Goal: Task Accomplishment & Management: Use online tool/utility

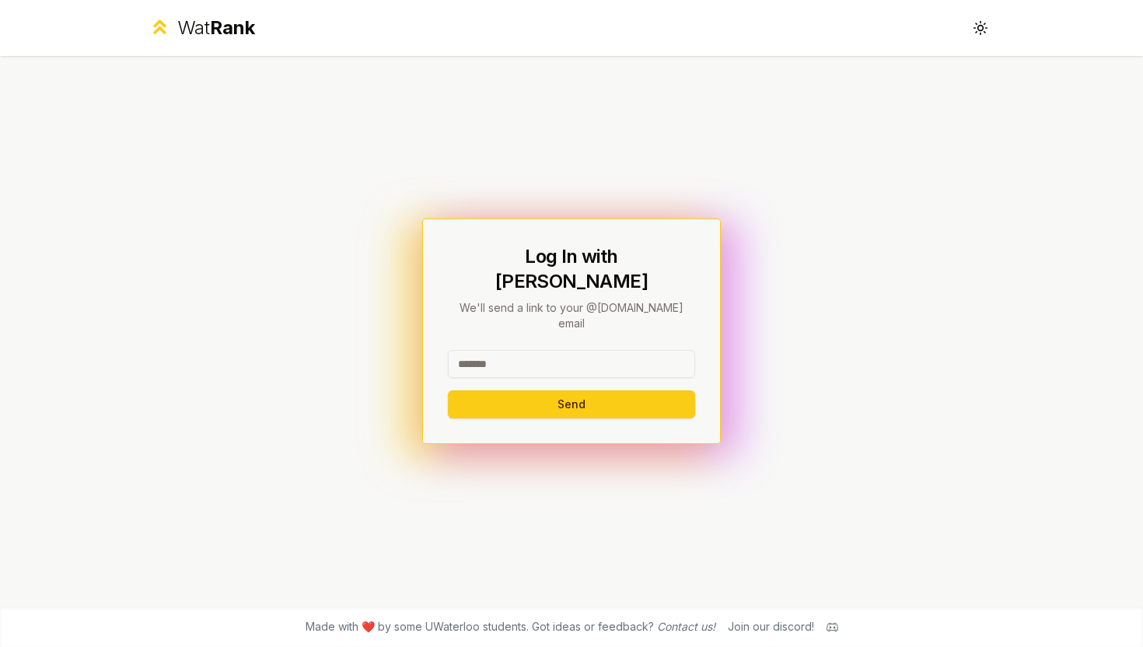
click at [499, 350] on input at bounding box center [571, 364] width 247 height 28
type input "*******"
click at [493, 390] on button "Send" at bounding box center [571, 404] width 247 height 28
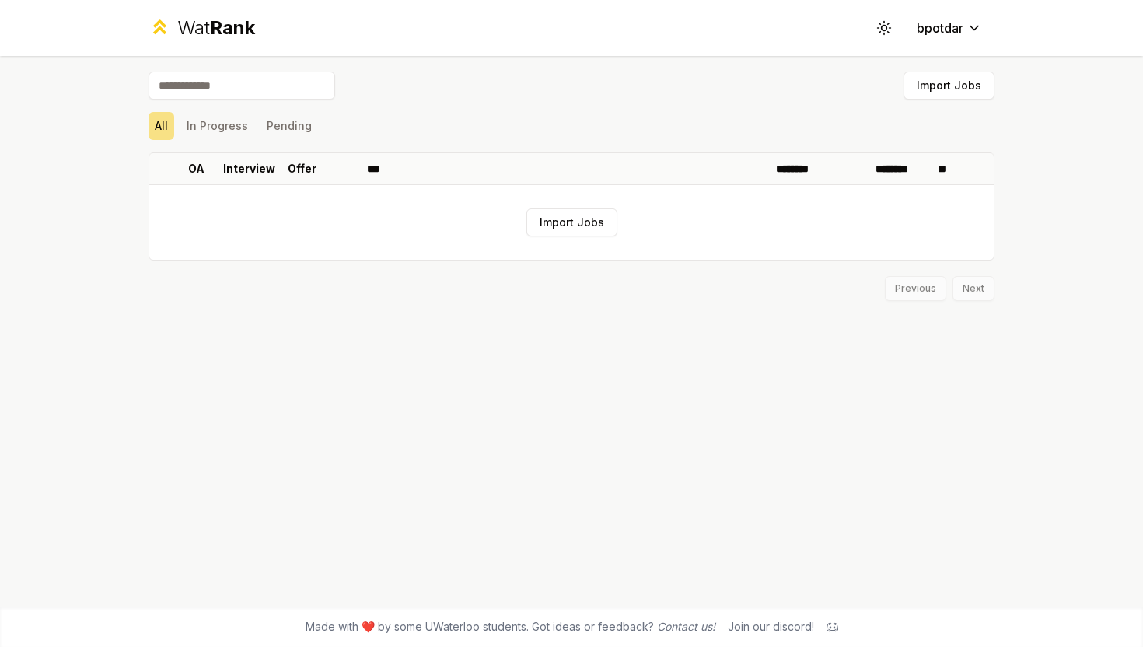
click at [198, 31] on div "Wat Rank" at bounding box center [216, 28] width 78 height 25
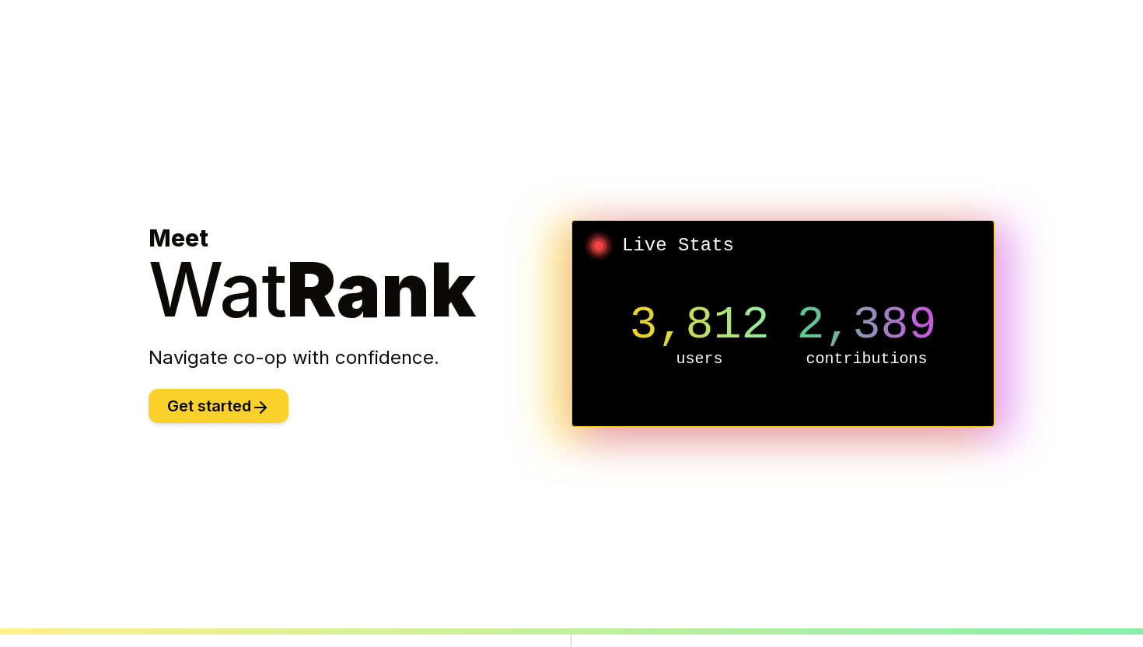
click at [236, 416] on button "Get started" at bounding box center [219, 406] width 140 height 34
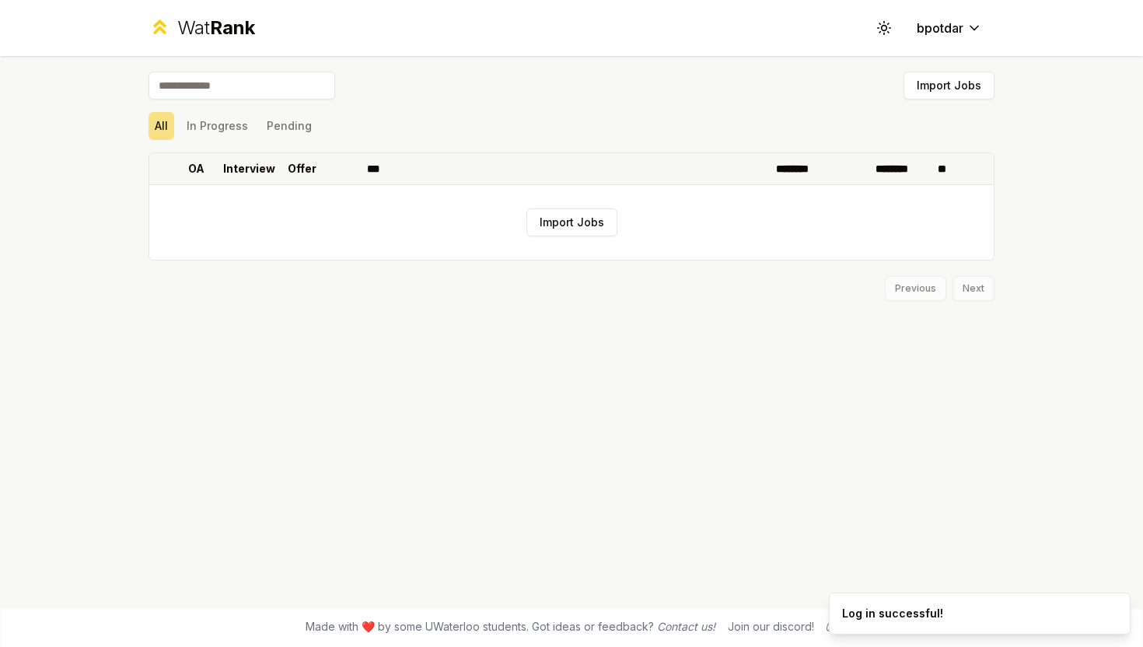
click at [263, 170] on p "Interview" at bounding box center [249, 169] width 52 height 16
click at [538, 220] on button "Import Jobs" at bounding box center [572, 222] width 91 height 28
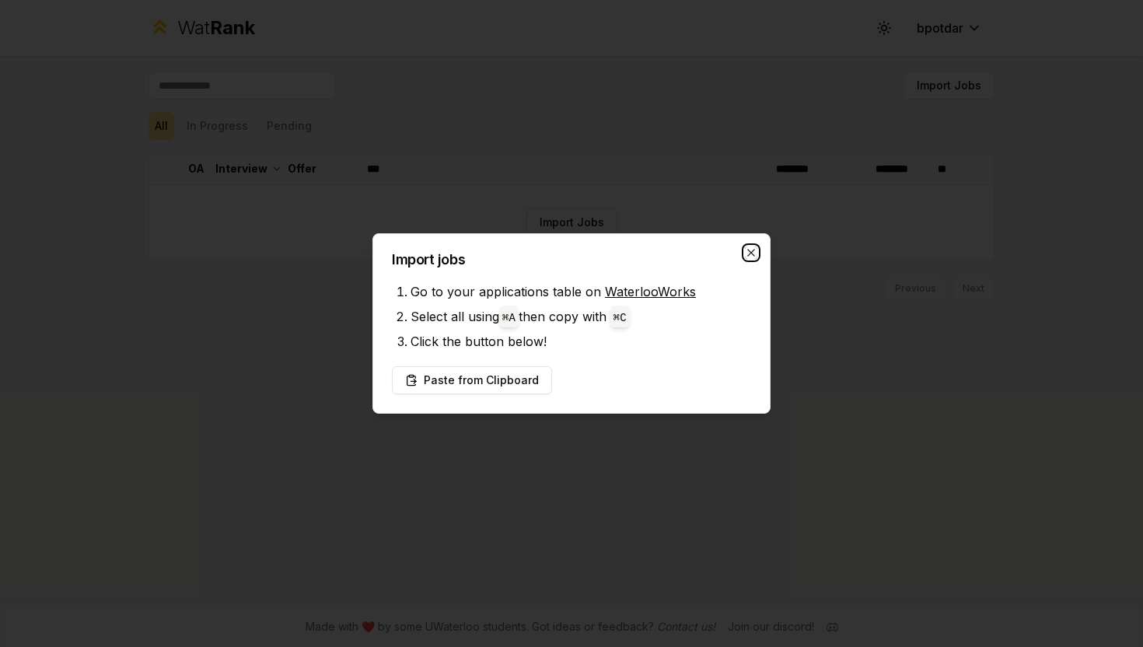
click at [752, 252] on icon "button" at bounding box center [751, 253] width 12 height 12
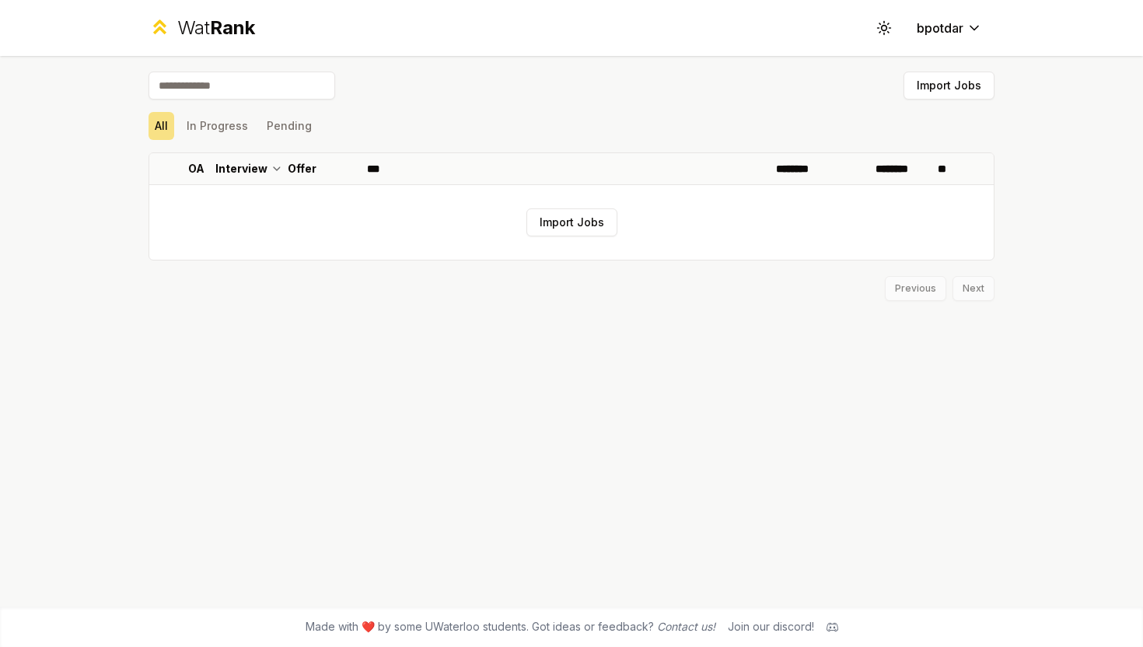
click at [803, 296] on div "Previous Next" at bounding box center [572, 281] width 846 height 40
click at [212, 131] on button "In Progress" at bounding box center [217, 126] width 74 height 28
click at [308, 134] on button "Pending" at bounding box center [290, 126] width 58 height 28
click at [960, 58] on div "Import Jobs All In Progress Pending OA Interview Offer *** ******** ******** **…" at bounding box center [572, 331] width 896 height 551
click at [955, 43] on div "Wat Rank Toggle theme bpotdar" at bounding box center [572, 28] width 896 height 56
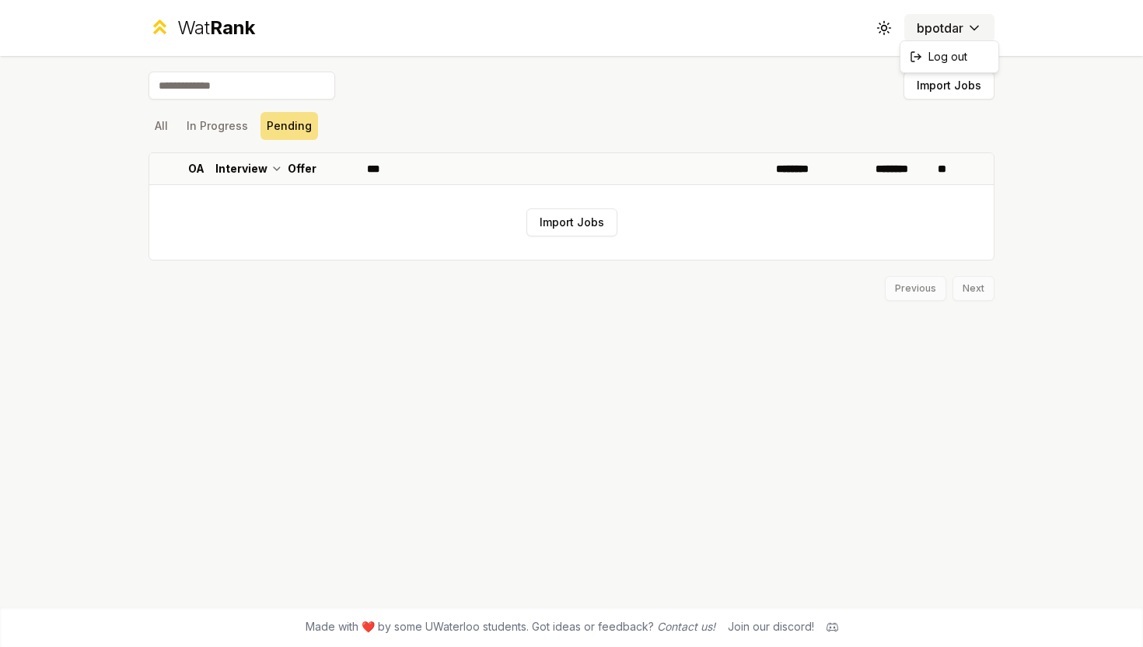
click at [938, 33] on html "Wat Rank Toggle theme bpotdar Import Jobs All In Progress Pending OA Interview …" at bounding box center [571, 323] width 1143 height 647
click at [474, 103] on div "Import Jobs" at bounding box center [572, 89] width 846 height 34
click at [241, 96] on input at bounding box center [242, 86] width 187 height 28
type input "**"
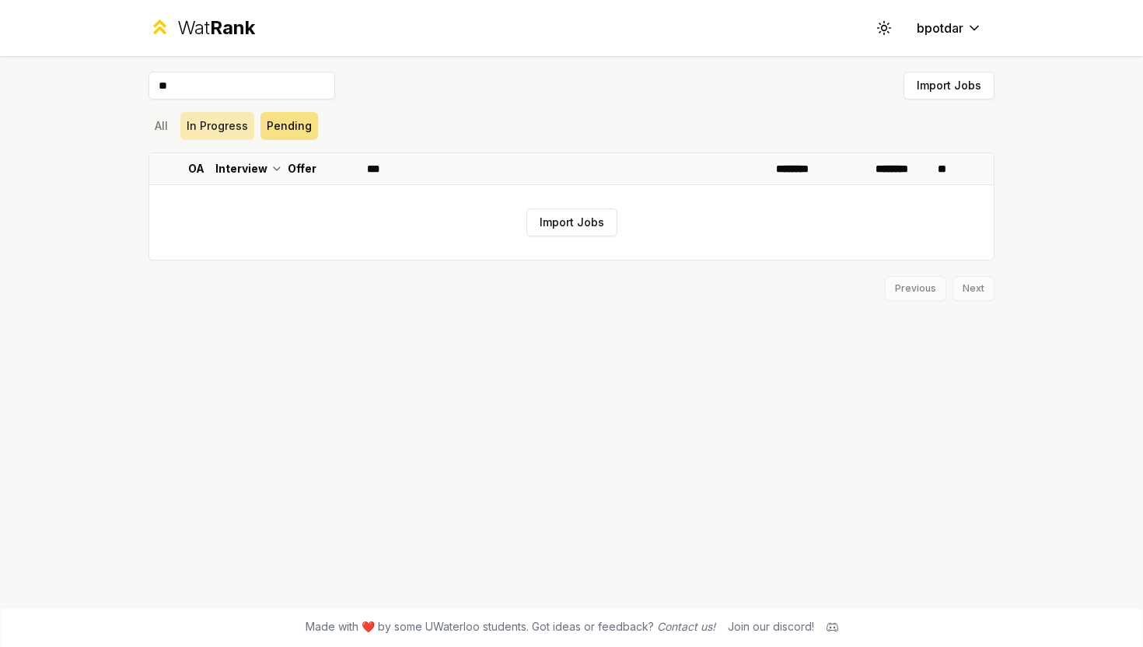
click at [181, 129] on button "In Progress" at bounding box center [217, 126] width 74 height 28
click at [159, 128] on button "All" at bounding box center [162, 126] width 26 height 28
click at [597, 214] on button "Import Jobs" at bounding box center [572, 222] width 91 height 28
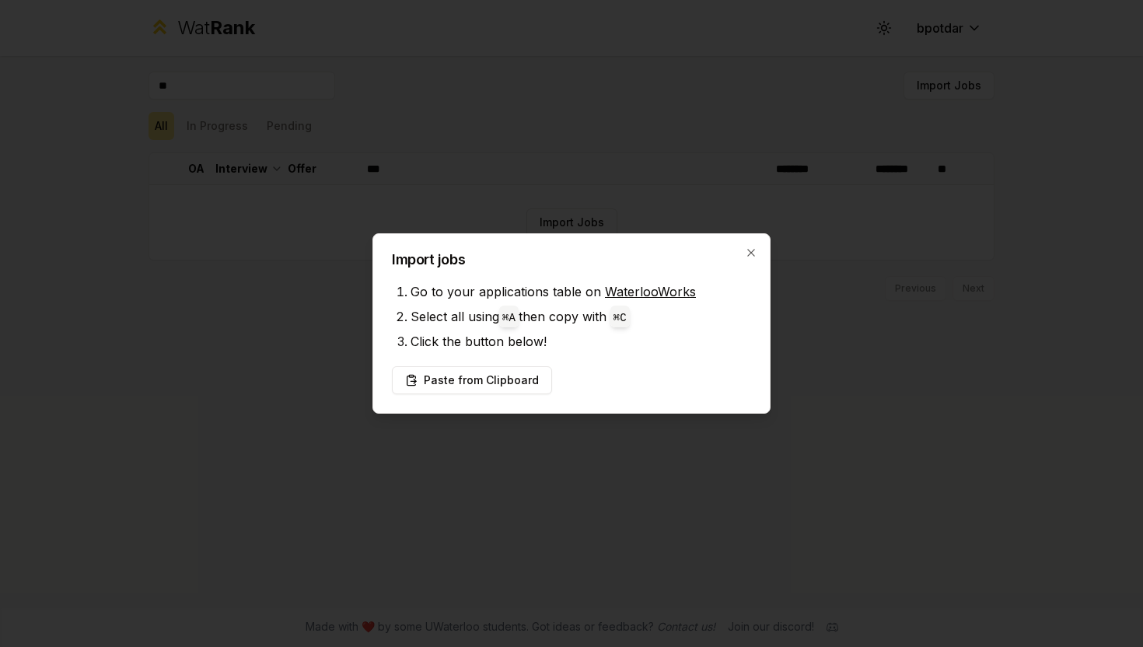
click at [747, 245] on div "Import jobs Go to your applications table on WaterlooWorks Select all using ⌘ A…" at bounding box center [572, 323] width 398 height 180
click at [747, 247] on icon "button" at bounding box center [751, 253] width 12 height 12
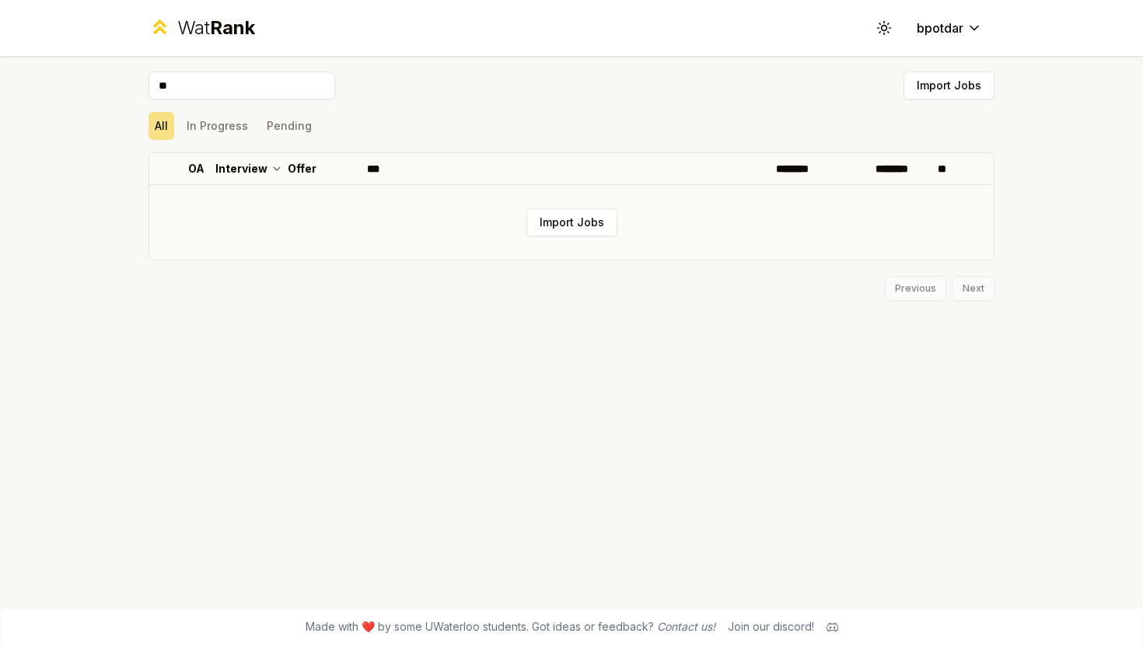
click at [290, 201] on td "Import Jobs" at bounding box center [571, 222] width 845 height 75
click at [753, 275] on div "Previous Next" at bounding box center [572, 281] width 846 height 40
click at [737, 233] on td "Import Jobs" at bounding box center [571, 222] width 845 height 75
click at [541, 226] on button "Import Jobs" at bounding box center [572, 222] width 91 height 28
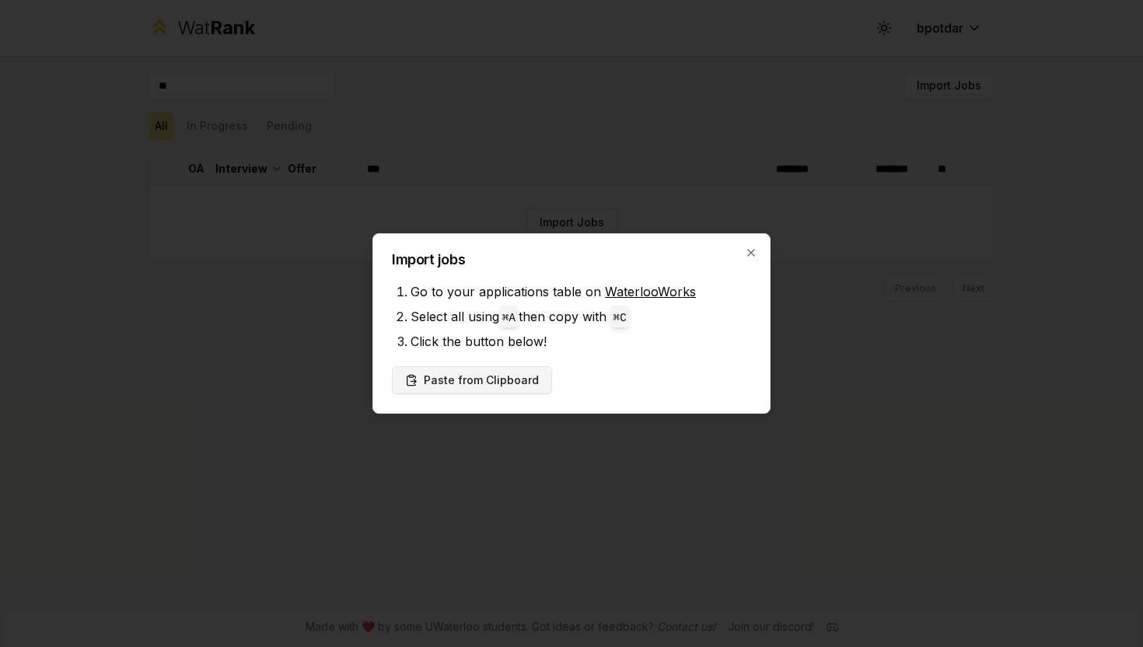
click at [507, 385] on button "Paste from Clipboard" at bounding box center [472, 380] width 160 height 28
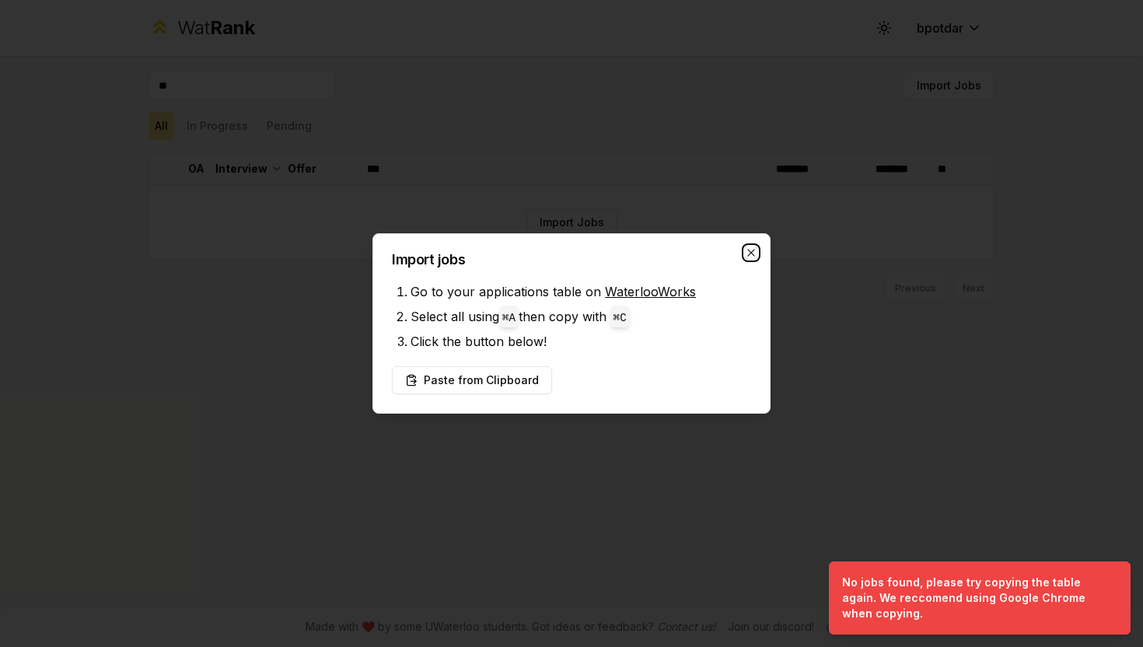
click at [749, 256] on icon "button" at bounding box center [751, 253] width 12 height 12
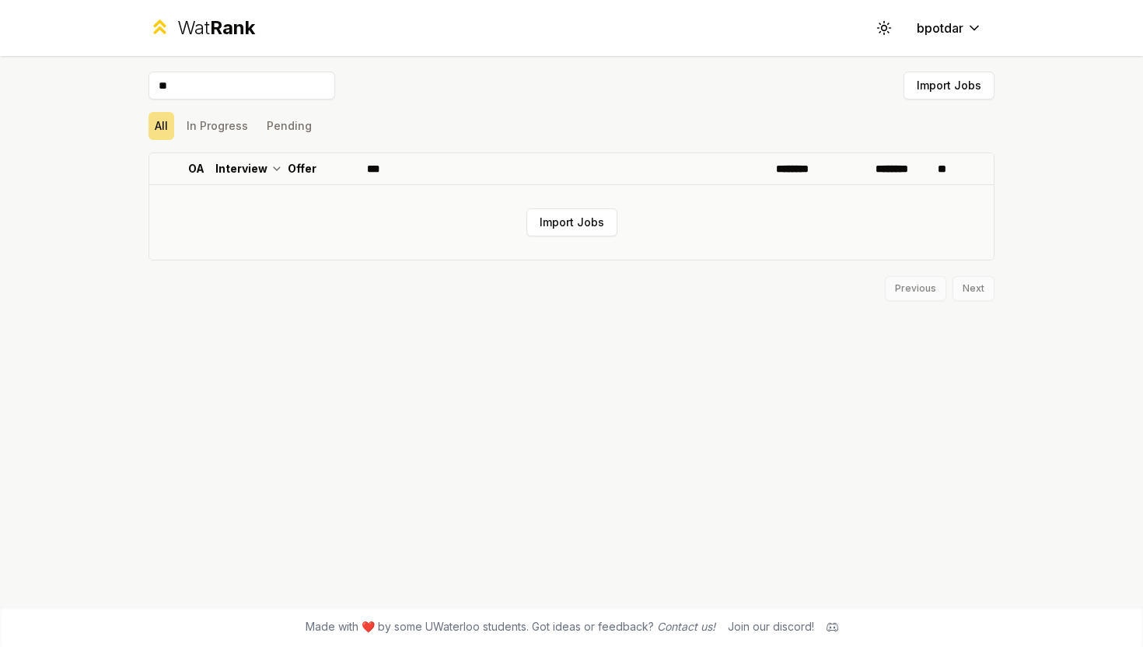
click at [301, 205] on td "Import Jobs" at bounding box center [571, 222] width 845 height 75
click at [561, 223] on button "Import Jobs" at bounding box center [572, 222] width 91 height 28
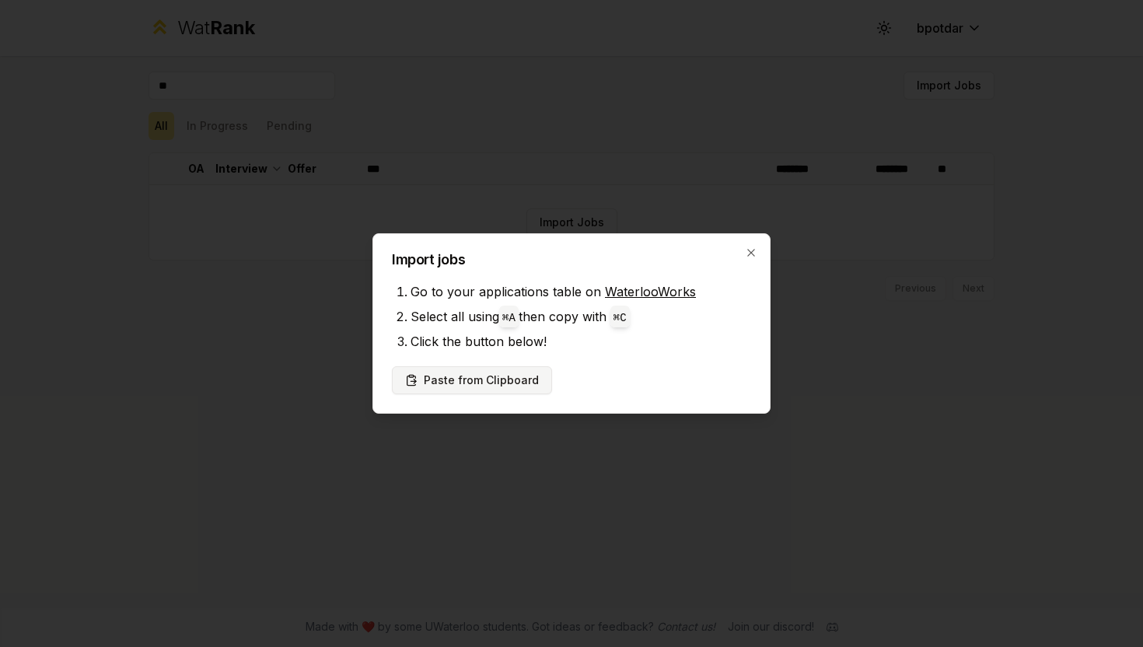
click at [494, 383] on button "Paste from Clipboard" at bounding box center [472, 380] width 160 height 28
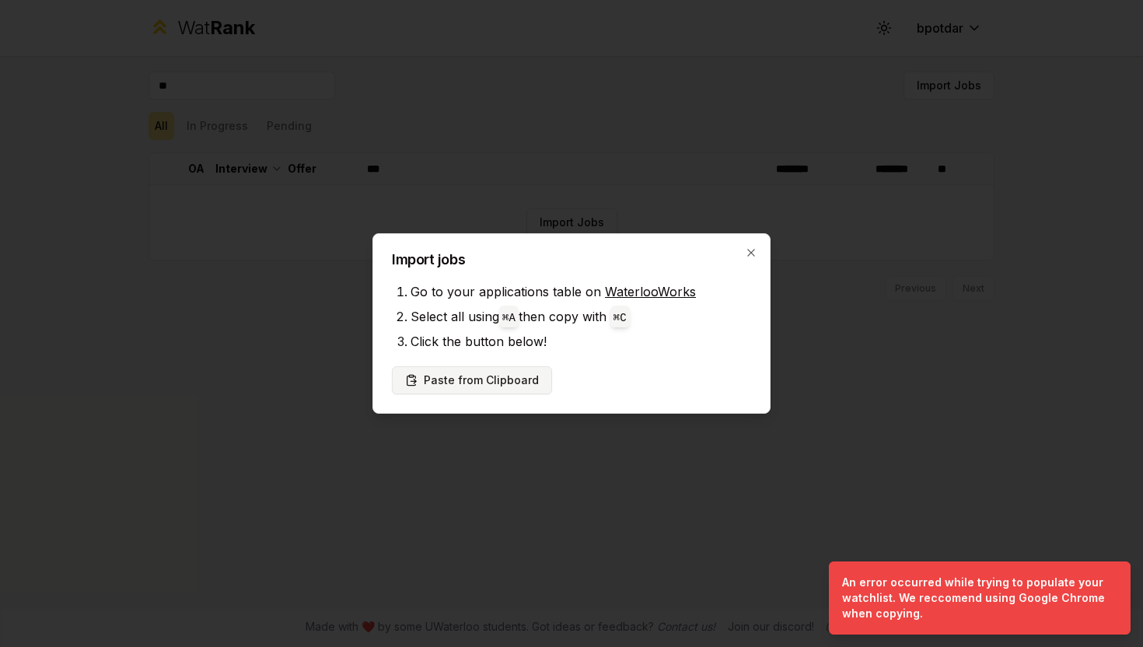
click at [493, 383] on button "Paste from Clipboard" at bounding box center [472, 380] width 160 height 28
click at [750, 250] on icon "button" at bounding box center [751, 253] width 12 height 12
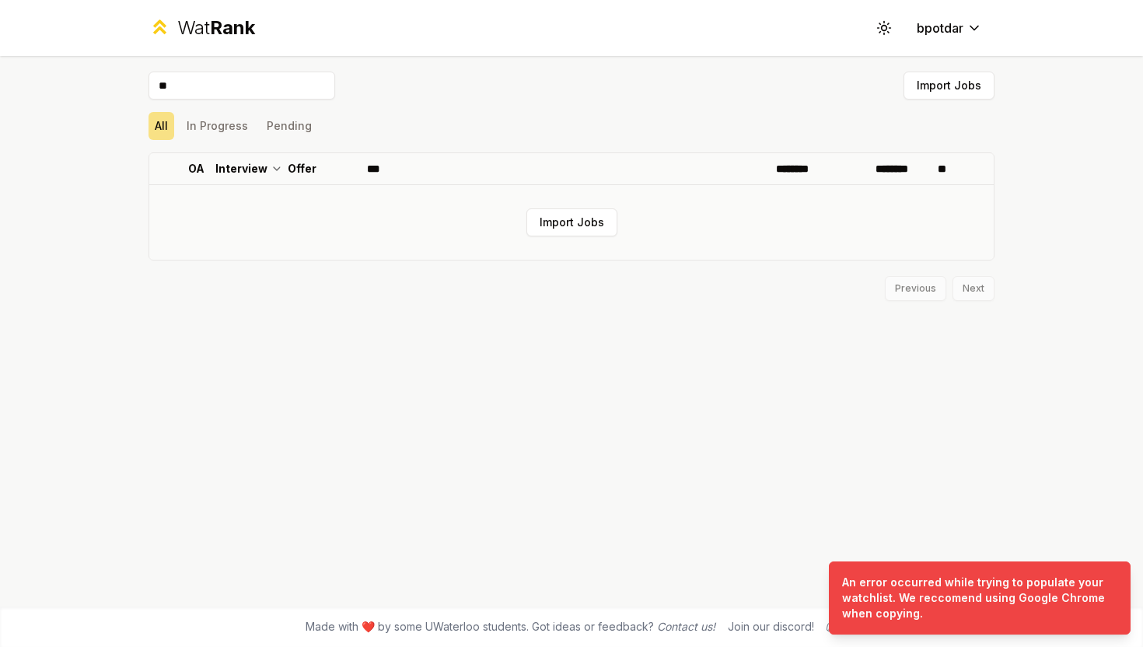
click at [544, 206] on td "Import Jobs" at bounding box center [571, 222] width 845 height 75
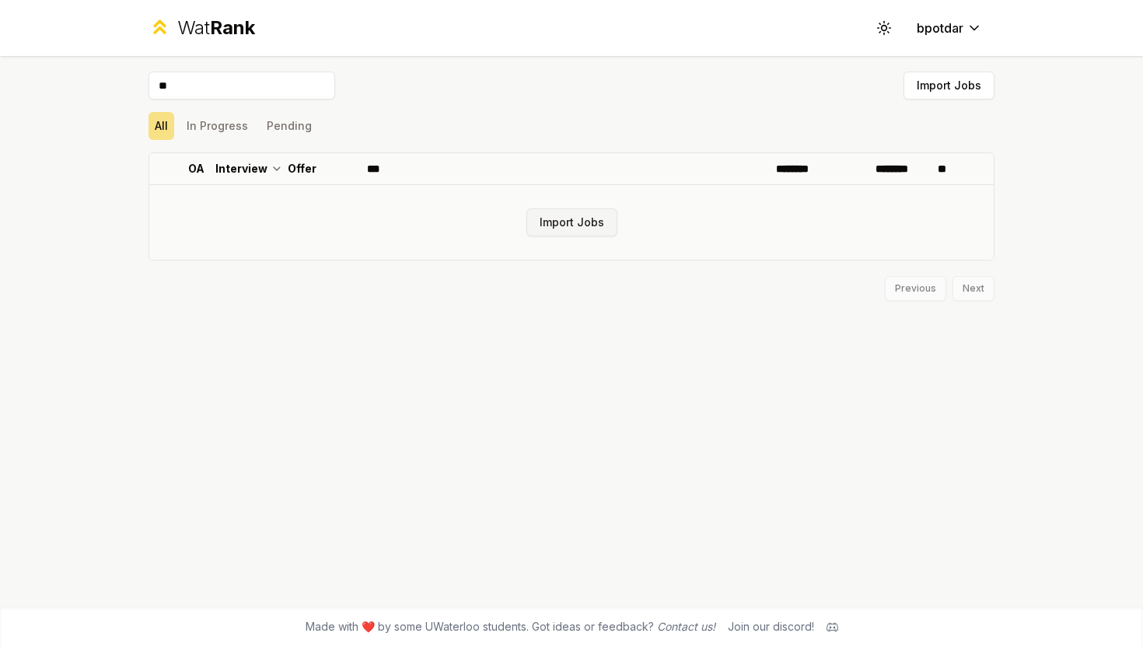
click at [565, 220] on button "Import Jobs" at bounding box center [572, 222] width 91 height 28
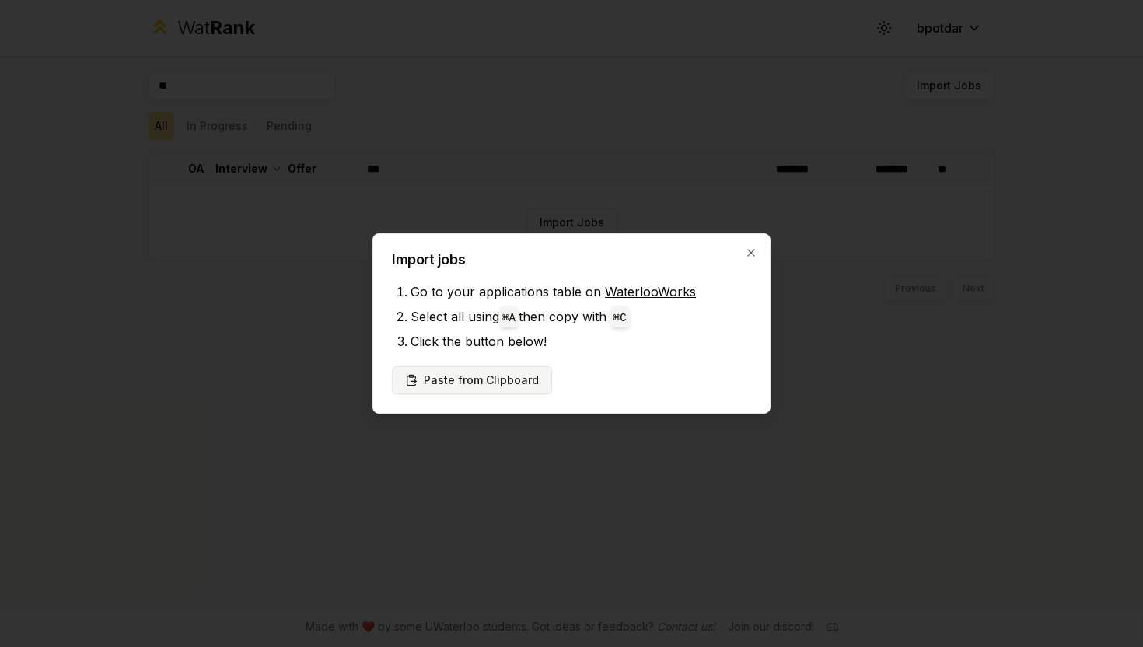
click at [489, 380] on button "Paste from Clipboard" at bounding box center [472, 380] width 160 height 28
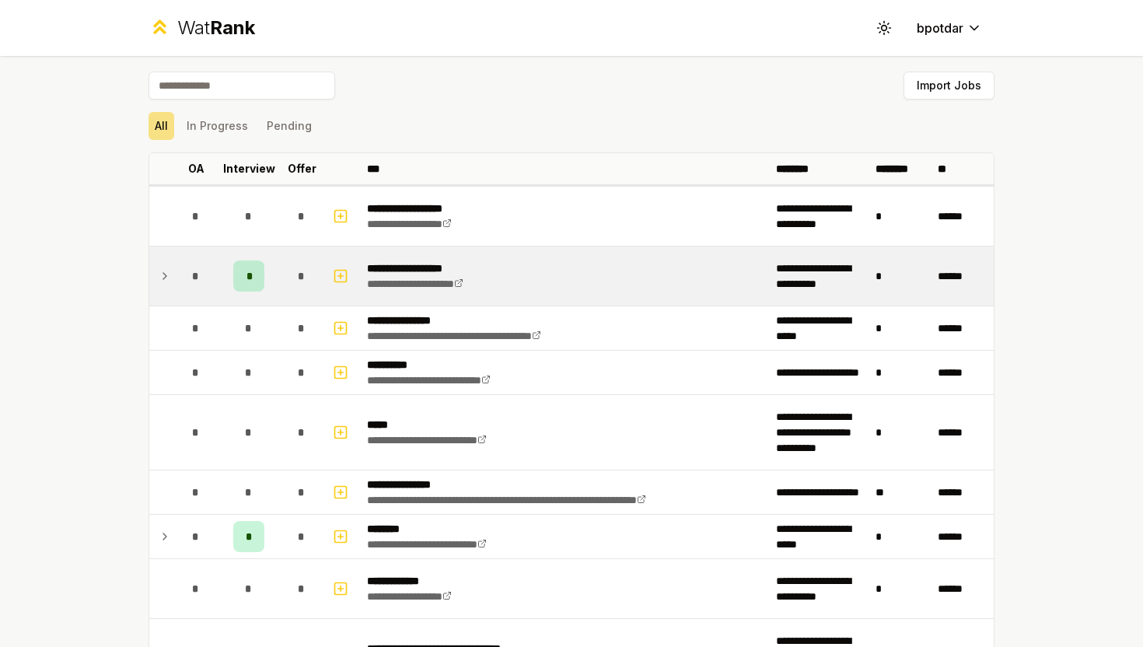
click at [247, 270] on span "*" at bounding box center [249, 276] width 5 height 16
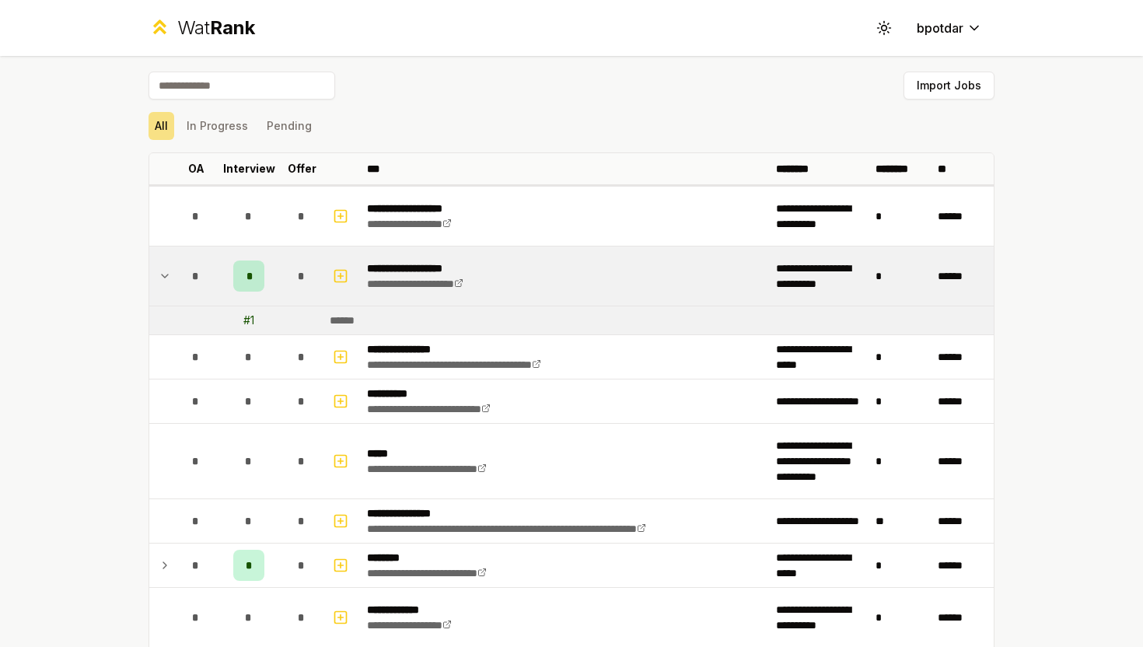
click at [355, 322] on div "******" at bounding box center [348, 321] width 37 height 16
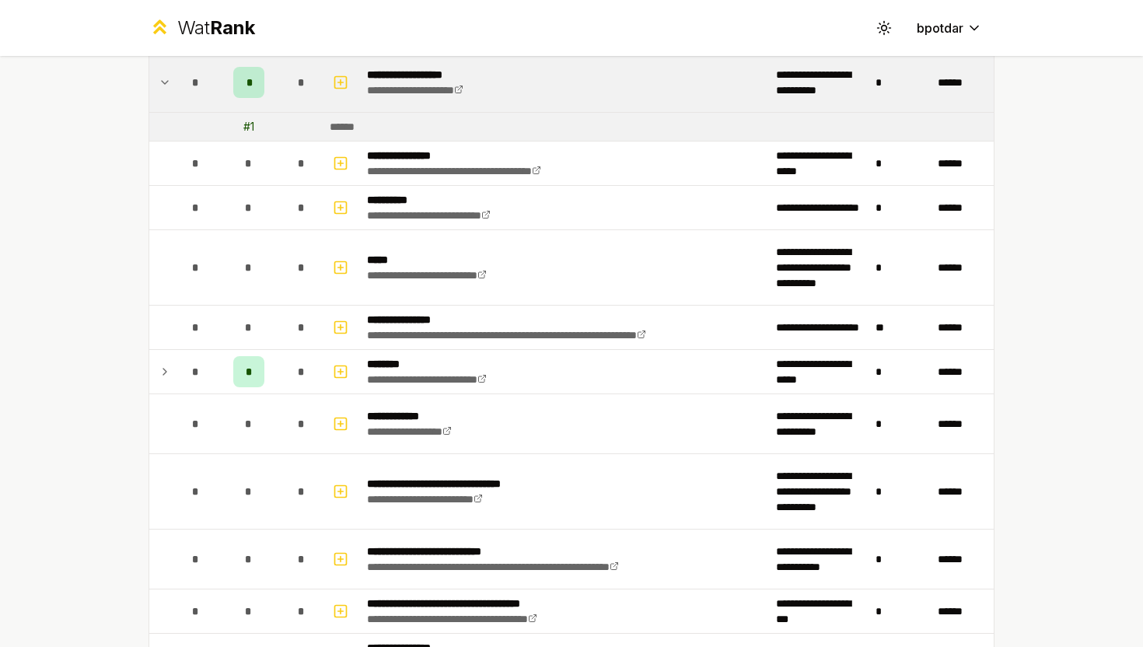
scroll to position [289, 0]
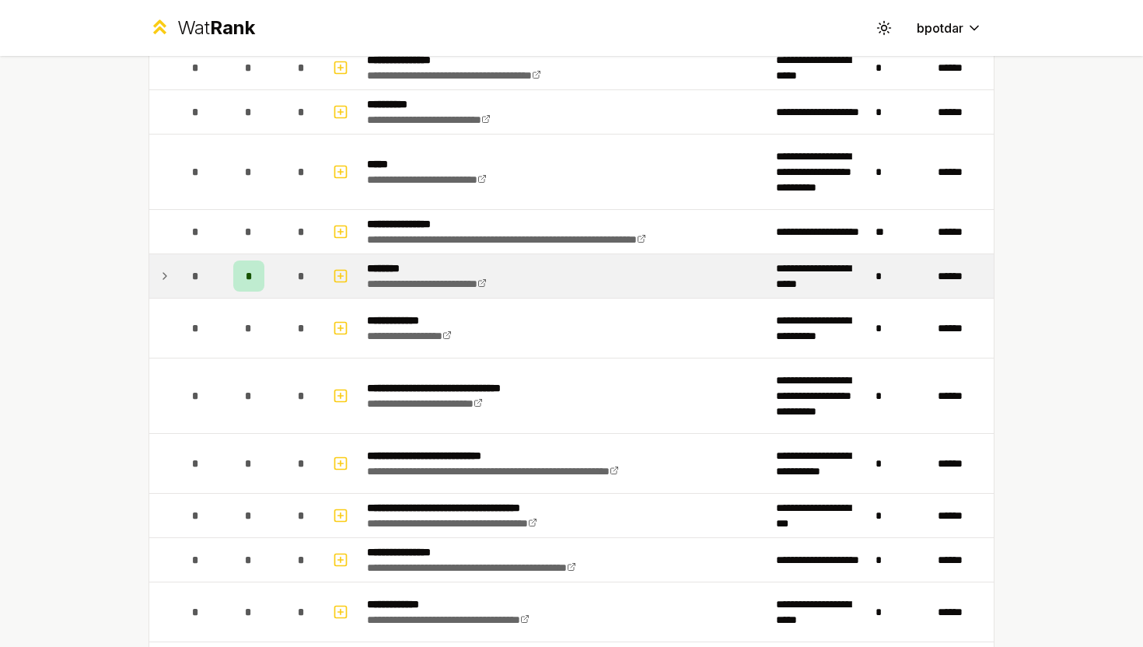
click at [253, 276] on div "*" at bounding box center [248, 276] width 31 height 31
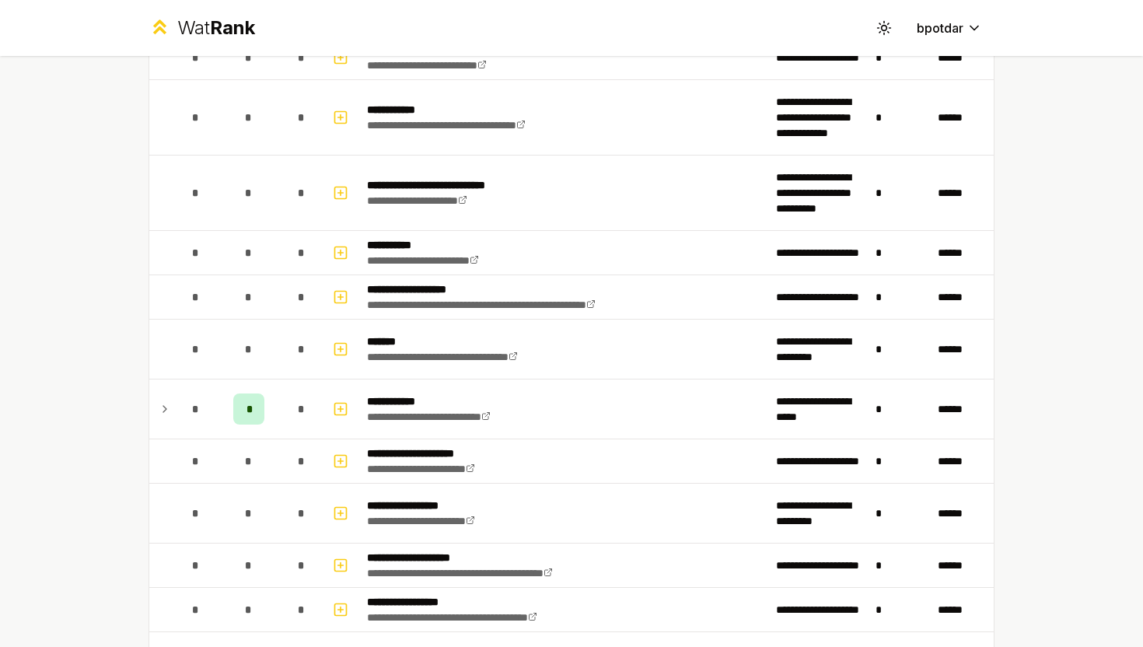
scroll to position [998, 0]
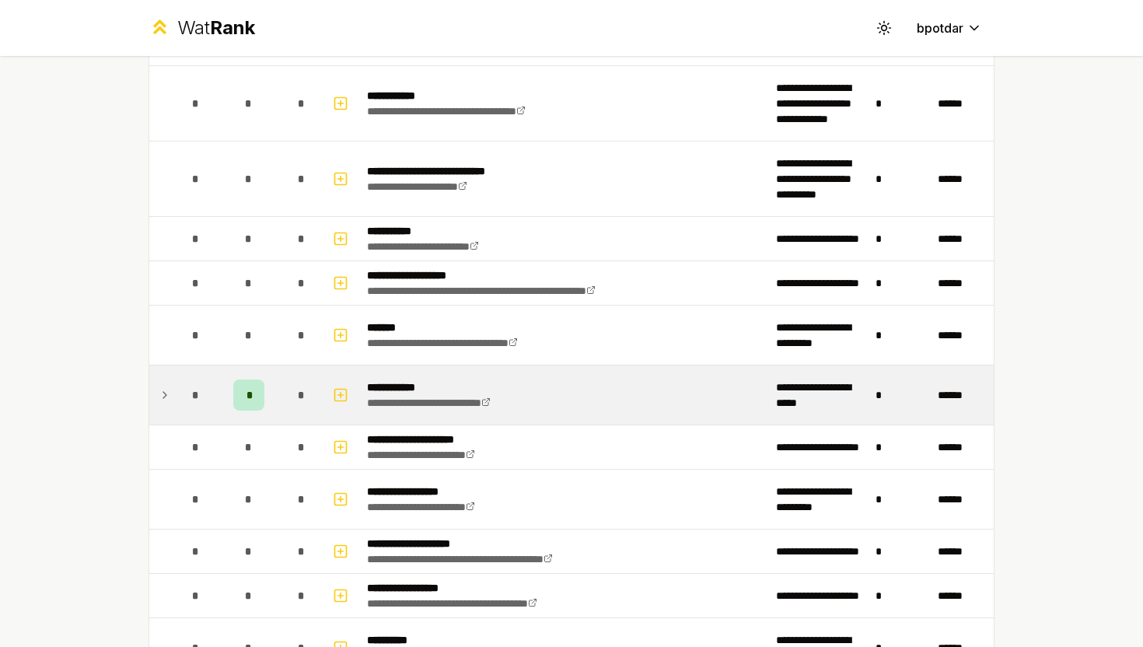
click at [257, 392] on div "*" at bounding box center [248, 395] width 31 height 31
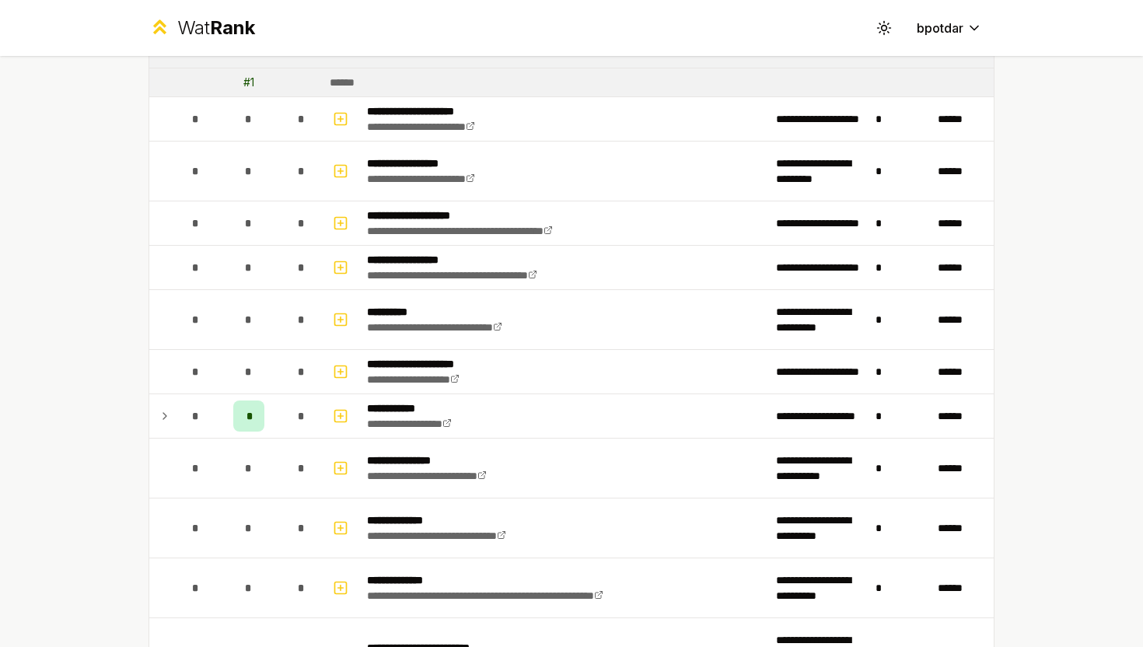
scroll to position [1361, 0]
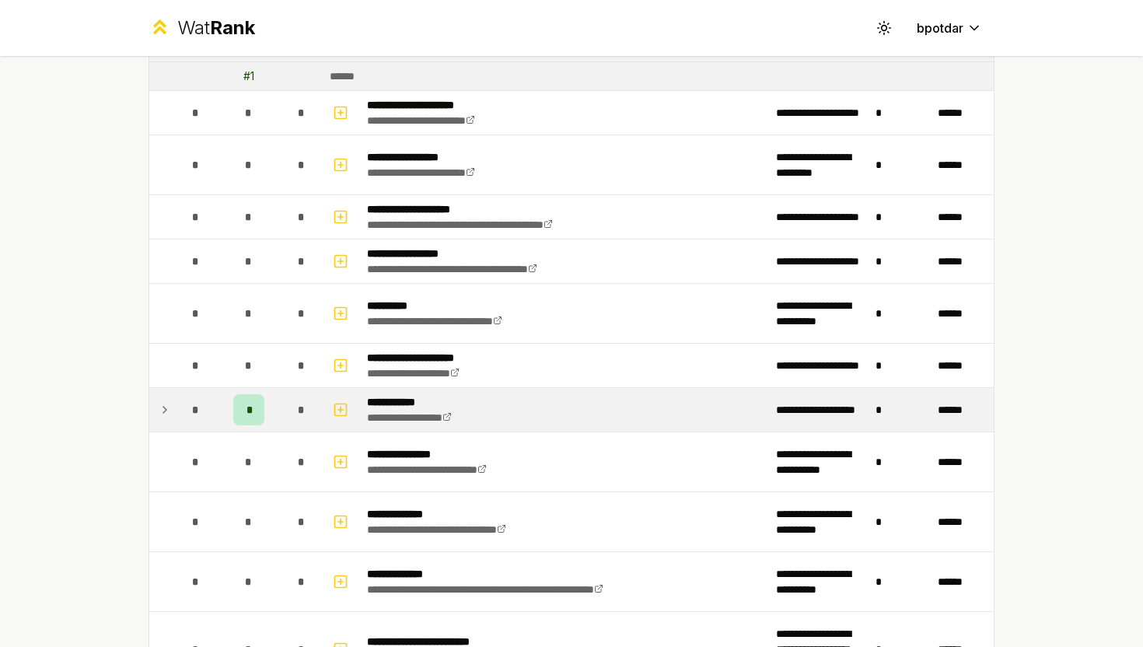
click at [250, 412] on span "*" at bounding box center [249, 410] width 5 height 16
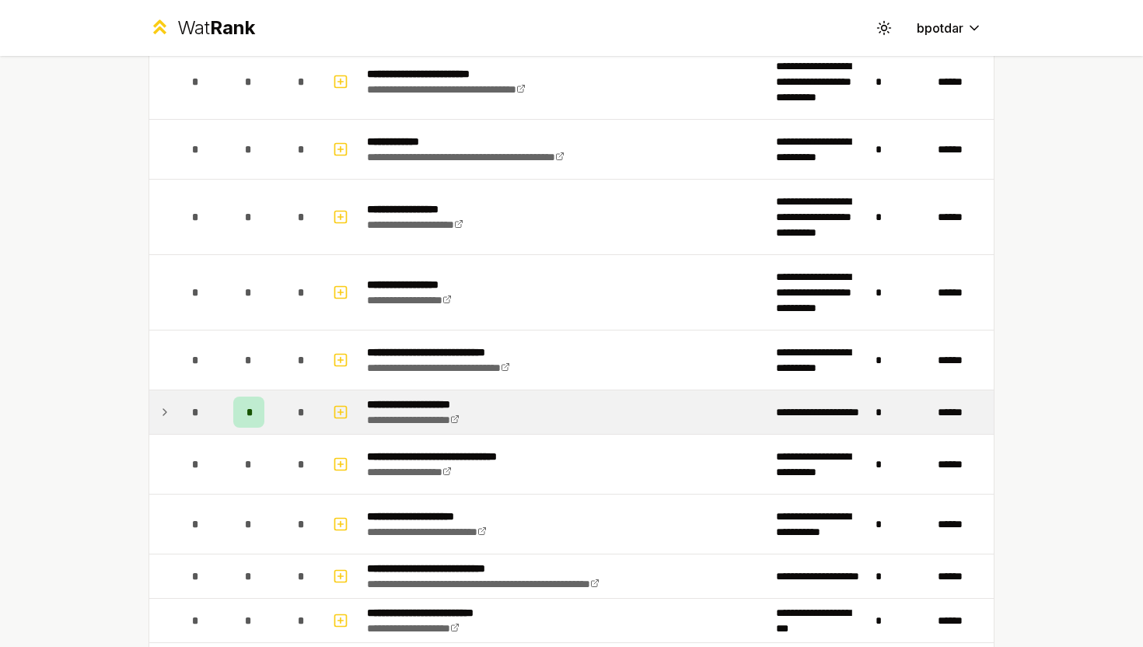
click at [260, 409] on div "*" at bounding box center [248, 412] width 31 height 31
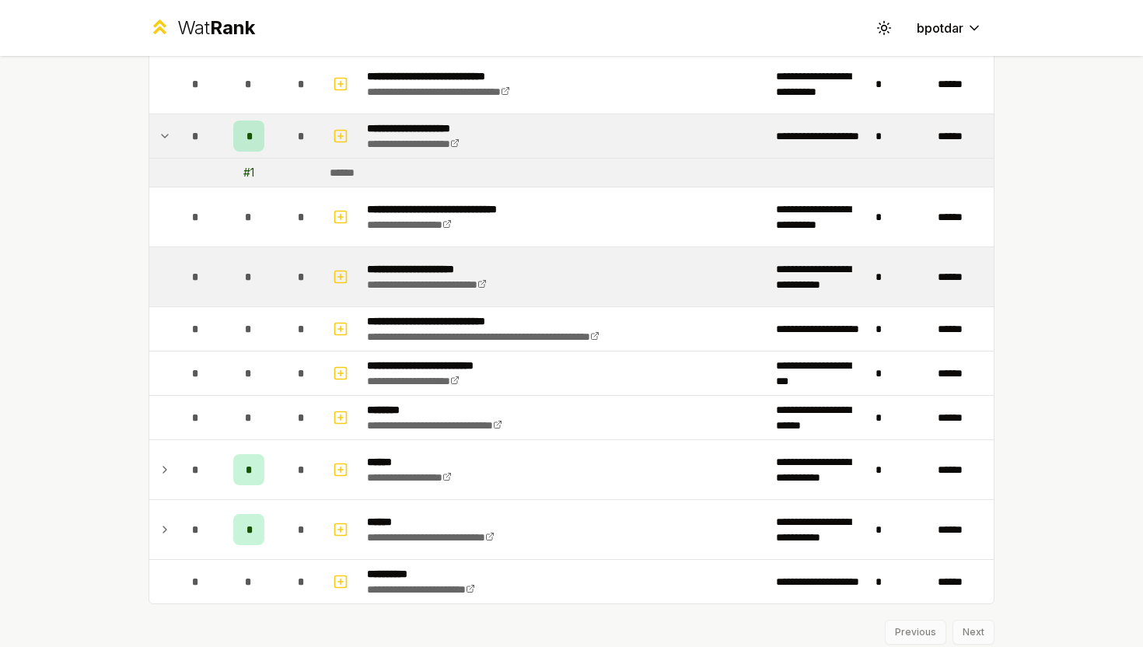
scroll to position [2287, 0]
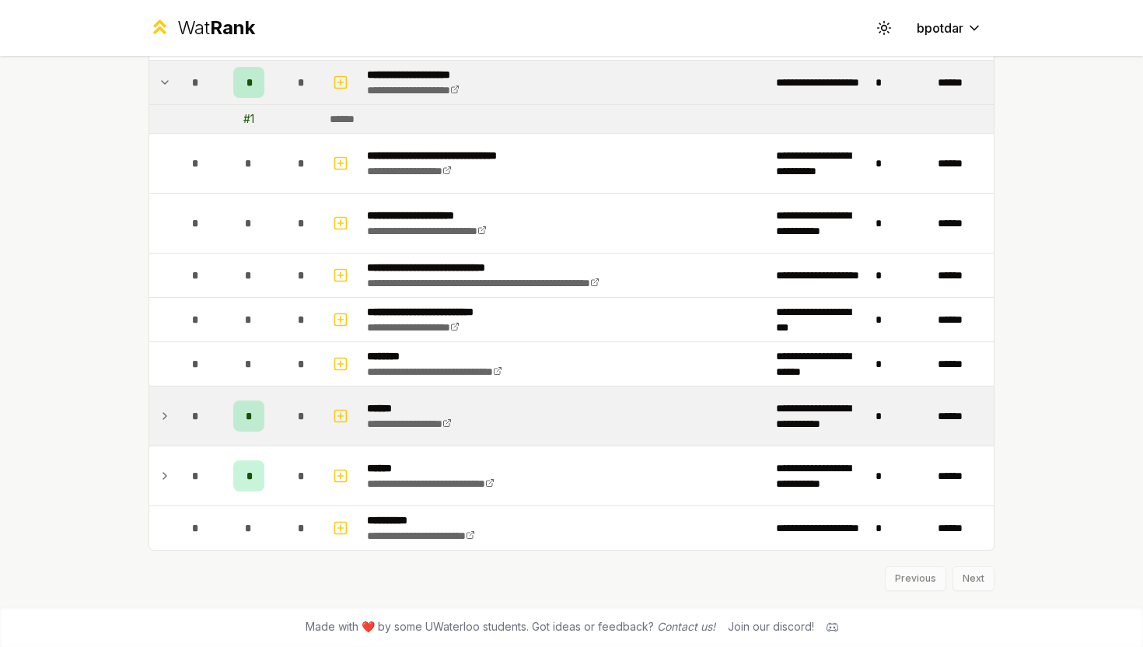
click at [251, 410] on span "*" at bounding box center [249, 416] width 7 height 16
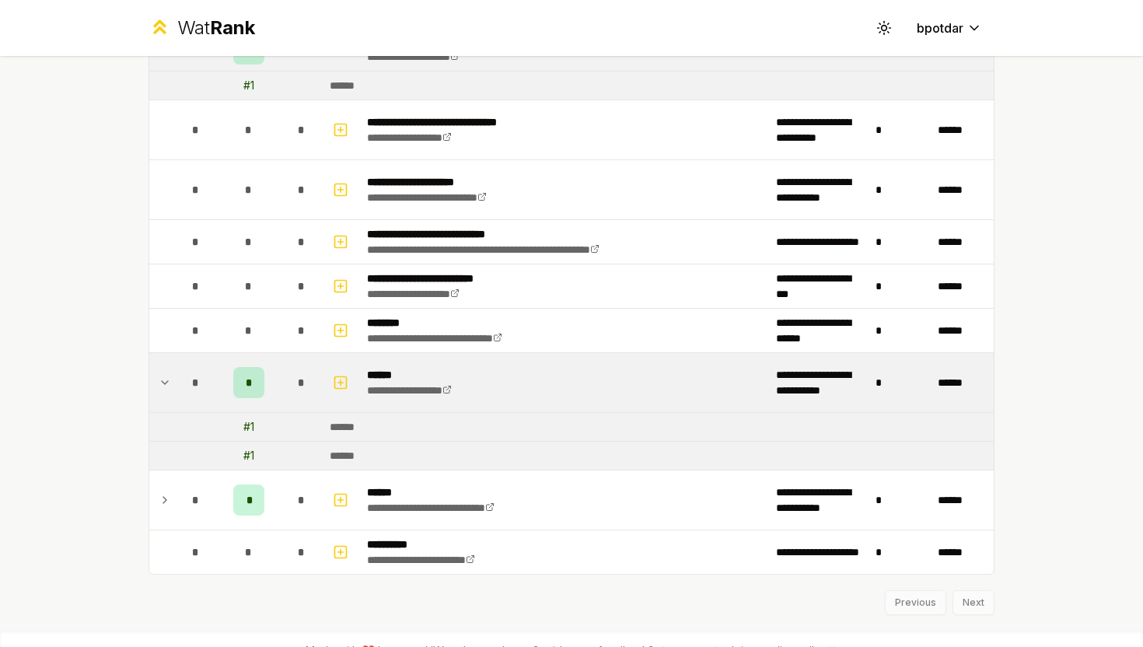
scroll to position [2345, 0]
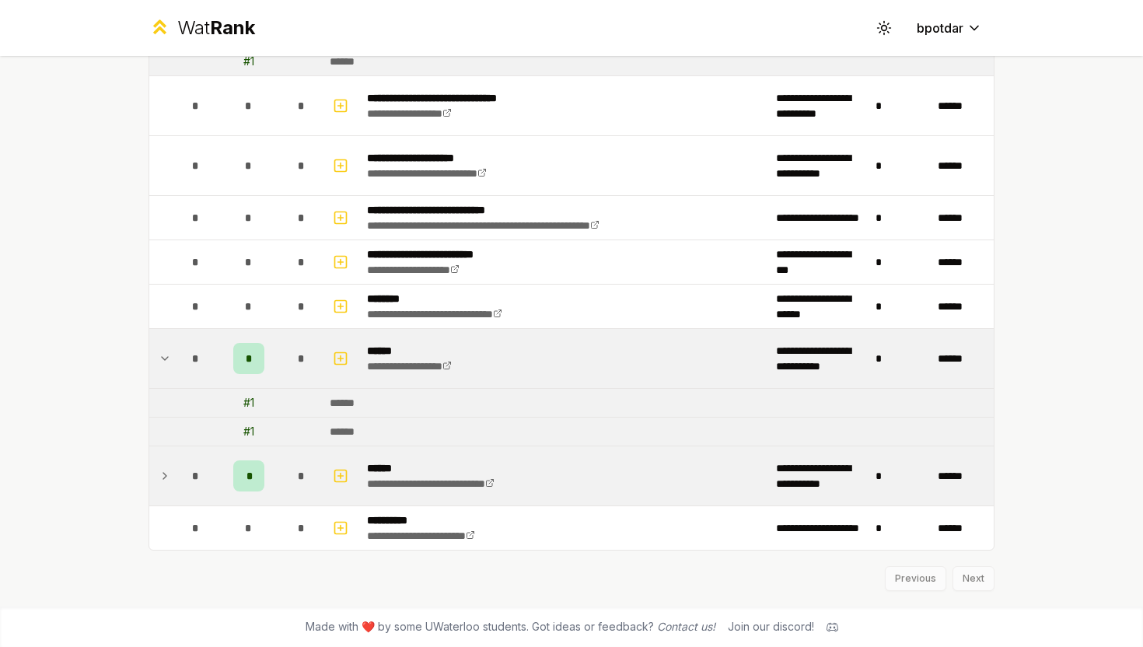
click at [248, 478] on span "*" at bounding box center [249, 476] width 5 height 16
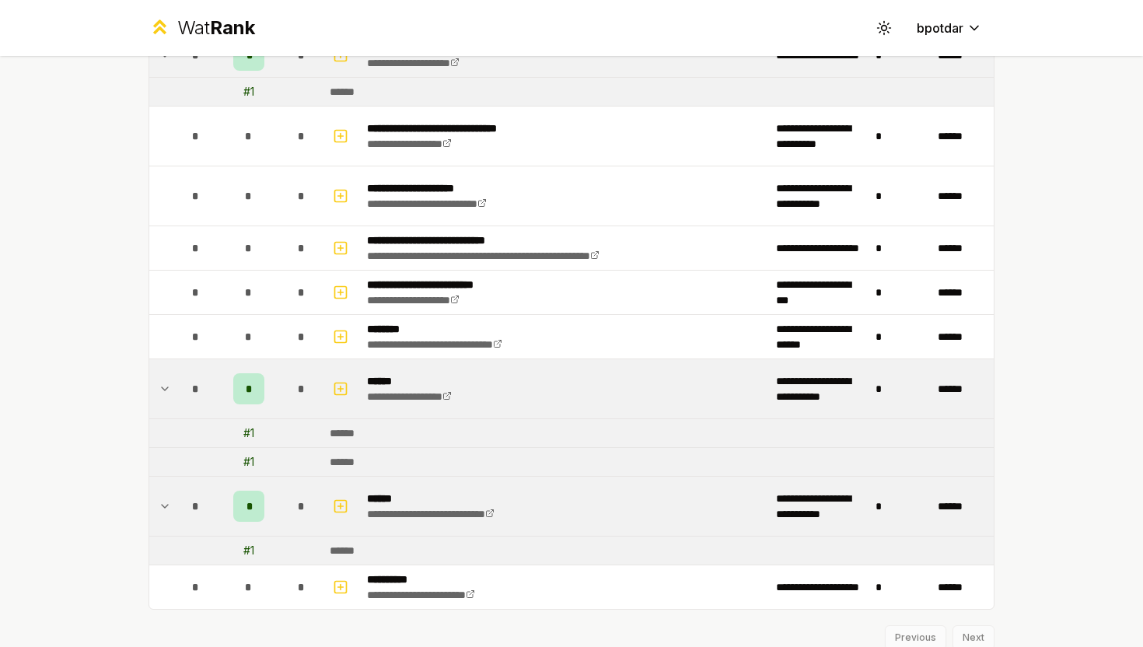
scroll to position [2374, 0]
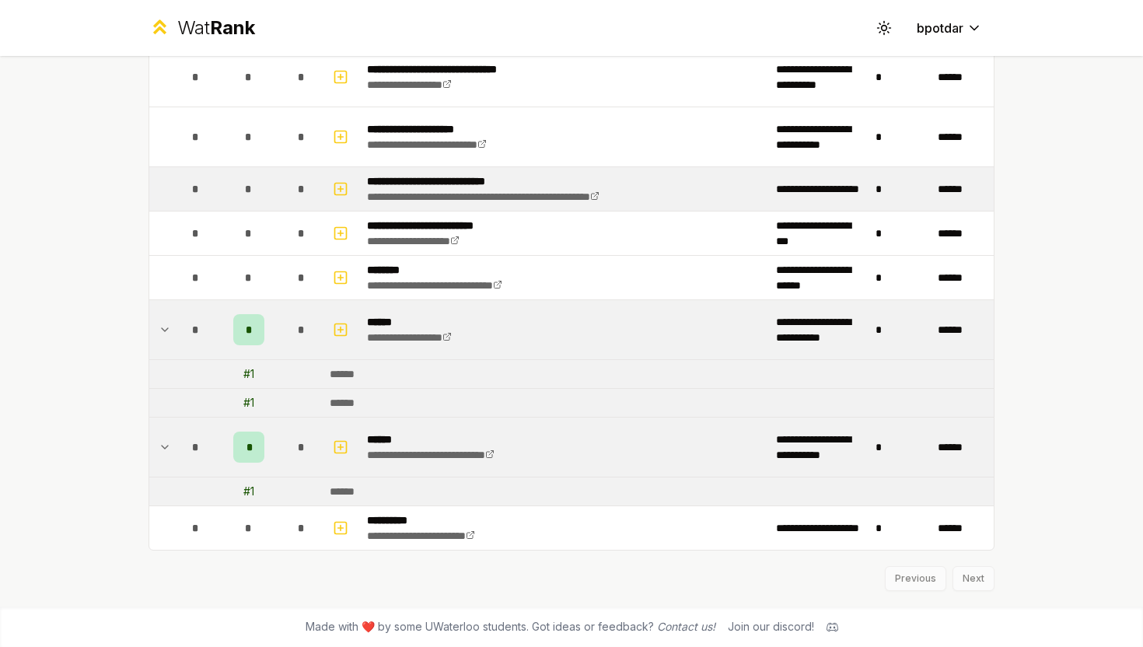
click at [282, 185] on td "*" at bounding box center [302, 189] width 44 height 44
click at [341, 189] on icon "button" at bounding box center [340, 189] width 5 height 0
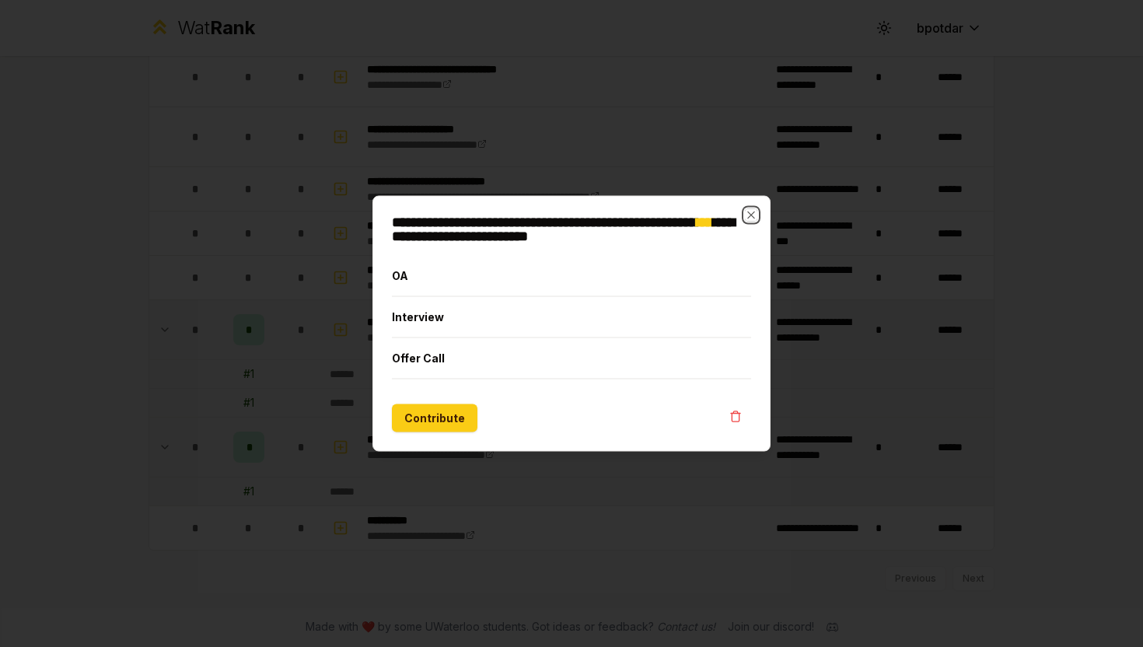
click at [758, 216] on div "**********" at bounding box center [572, 324] width 398 height 256
click at [748, 214] on icon "button" at bounding box center [751, 215] width 12 height 12
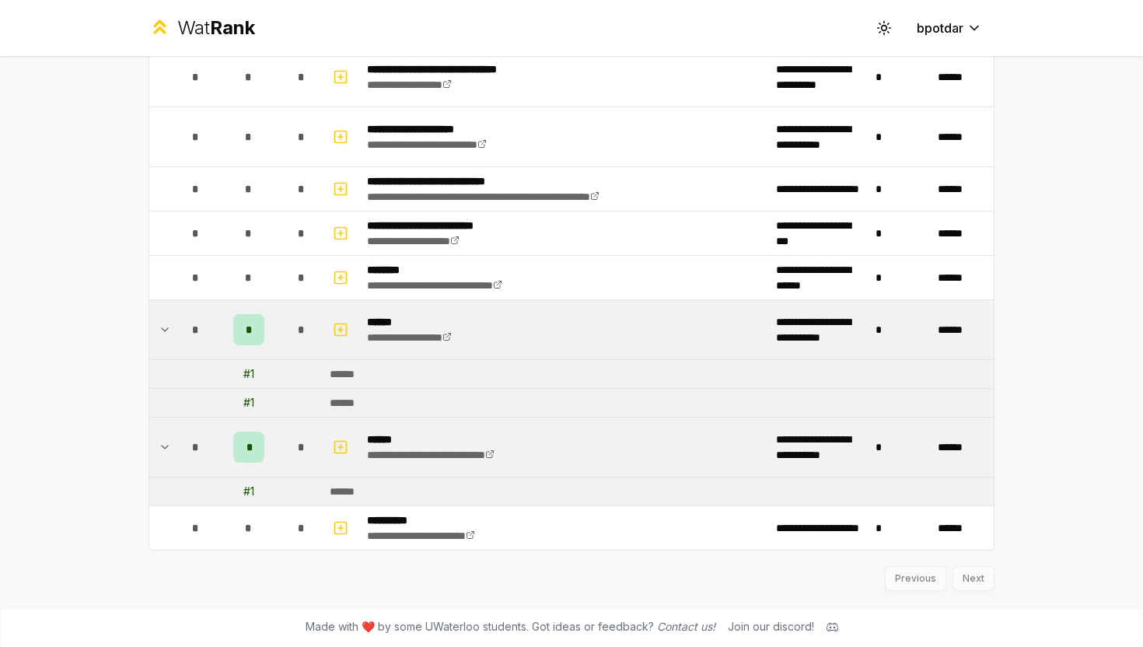
click at [177, 324] on td "*" at bounding box center [196, 329] width 44 height 59
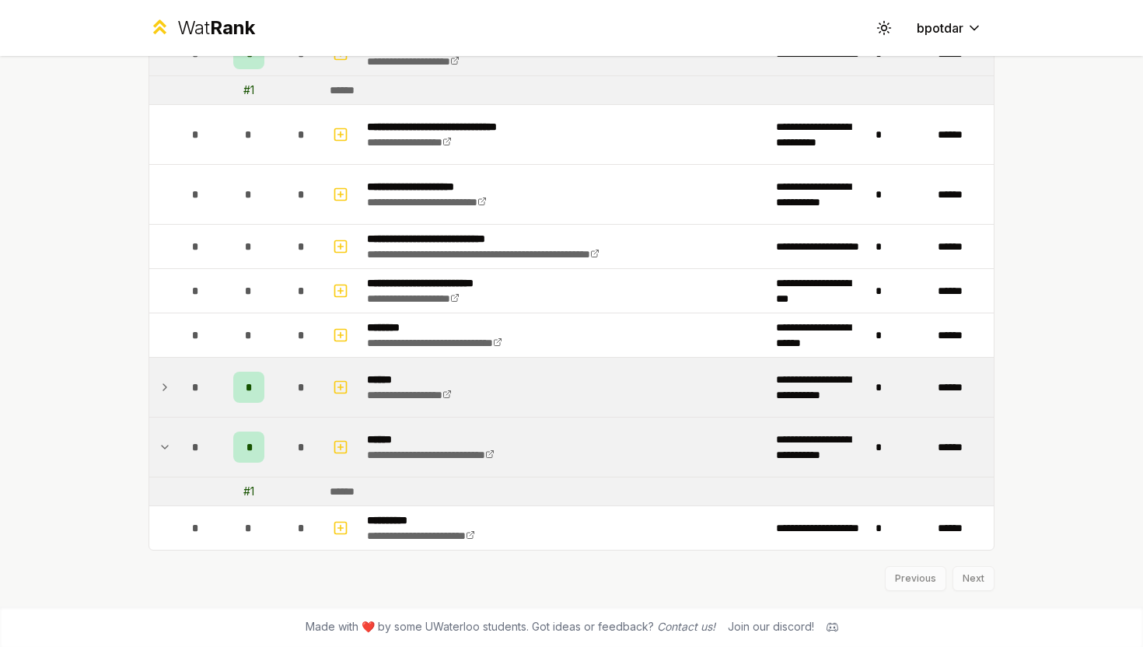
scroll to position [2316, 0]
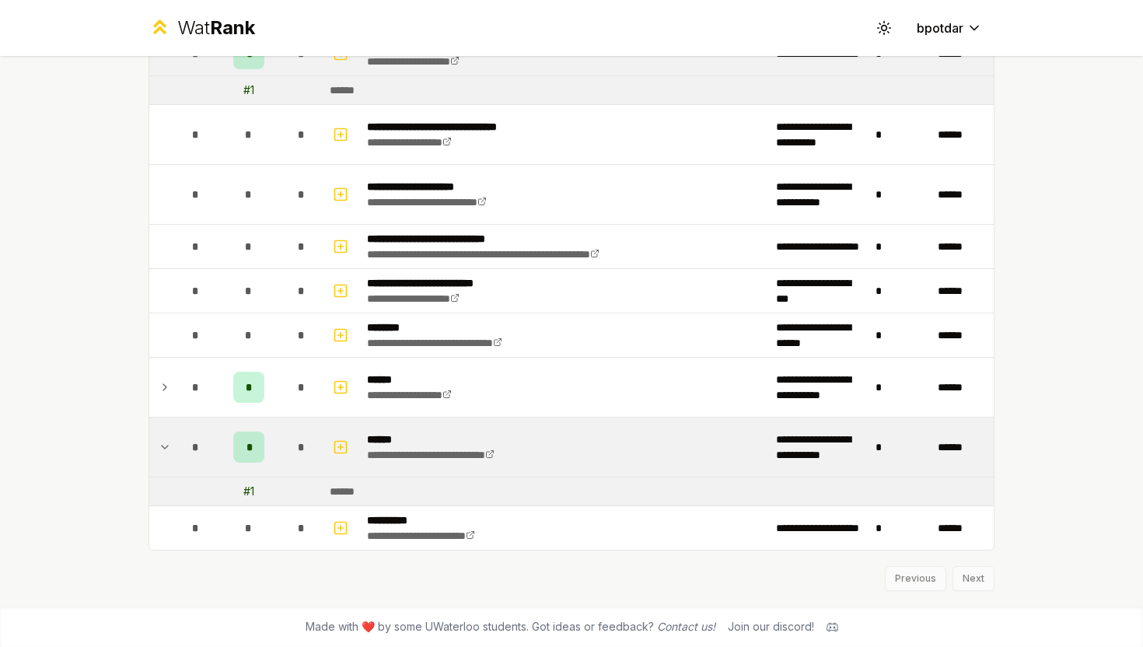
click at [155, 444] on td at bounding box center [161, 447] width 25 height 59
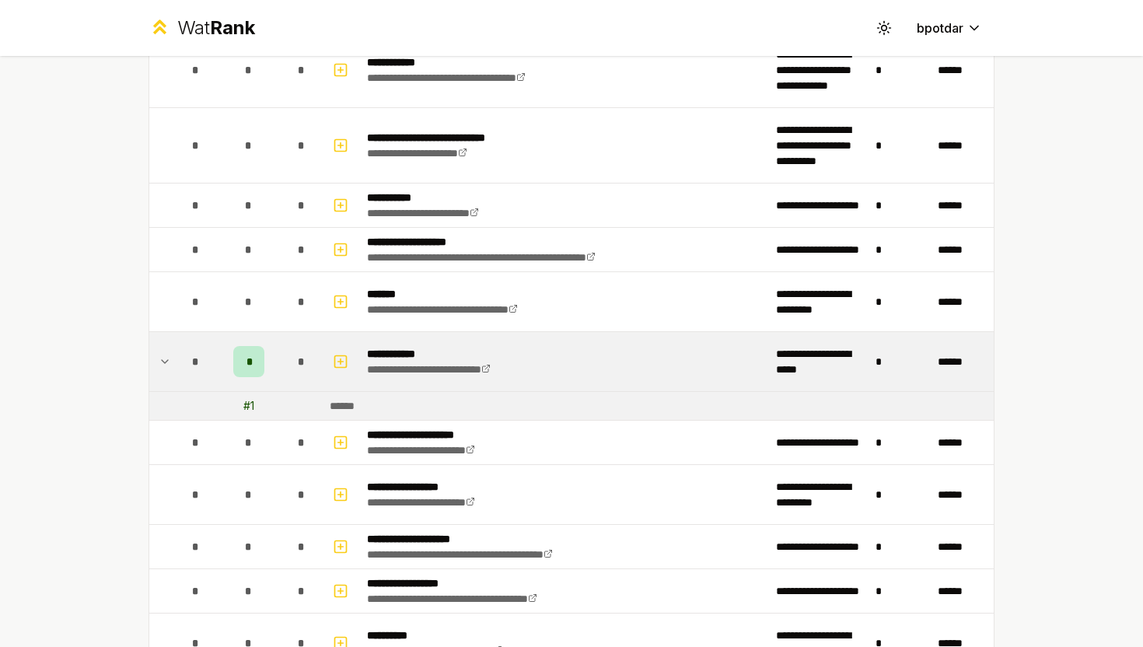
scroll to position [1110, 0]
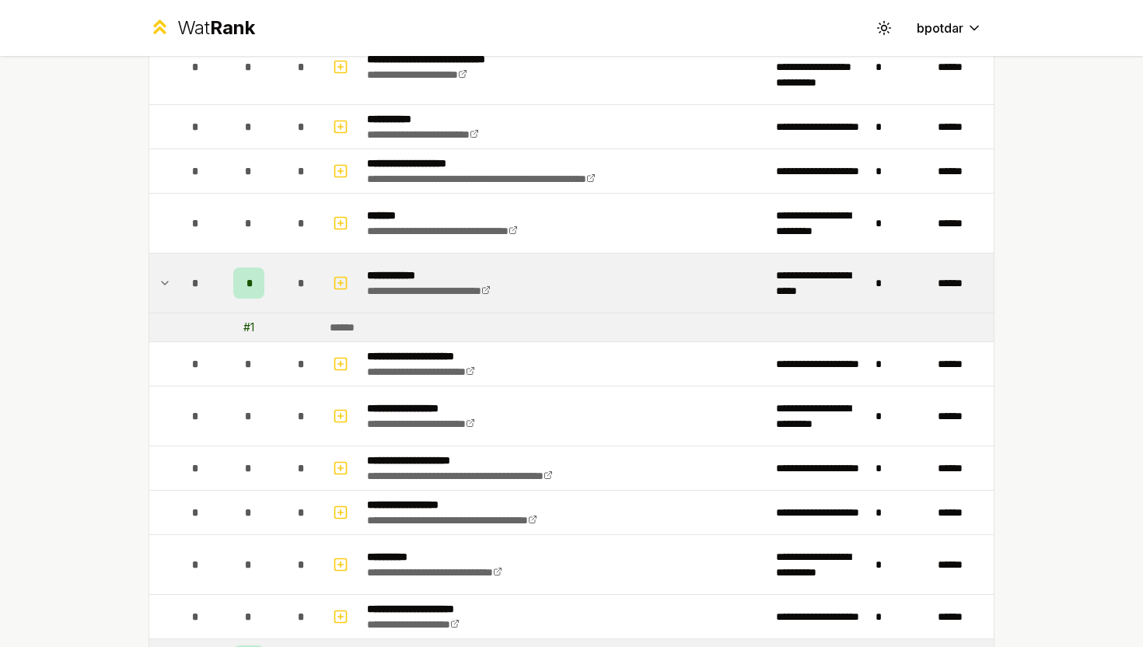
click at [177, 286] on td "*" at bounding box center [196, 283] width 44 height 59
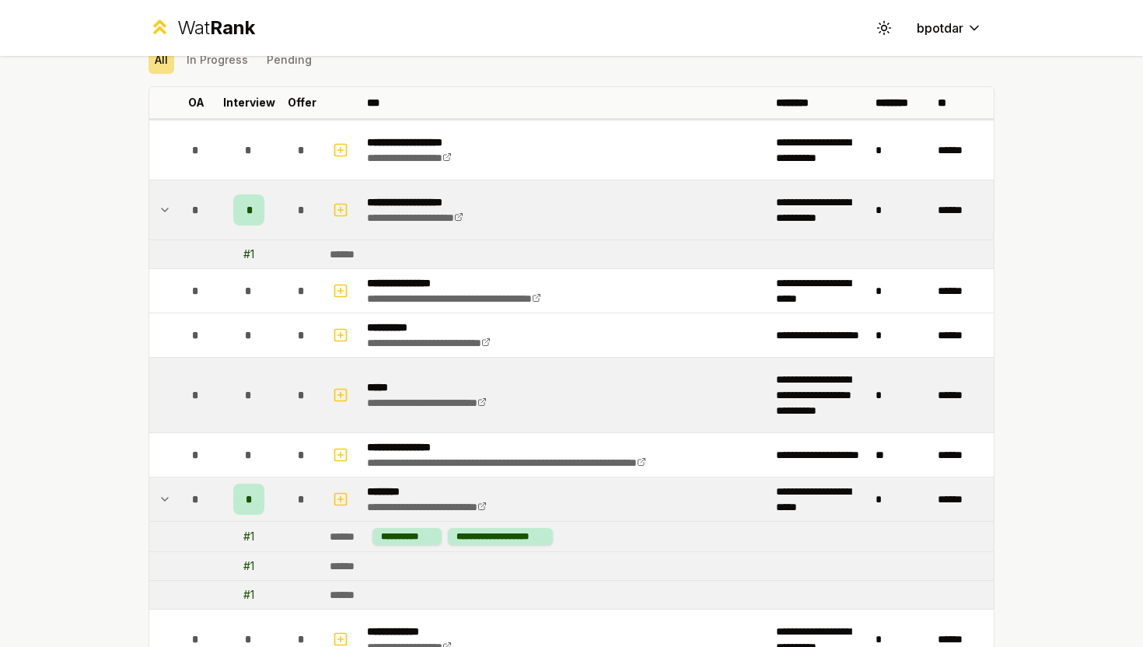
scroll to position [164, 0]
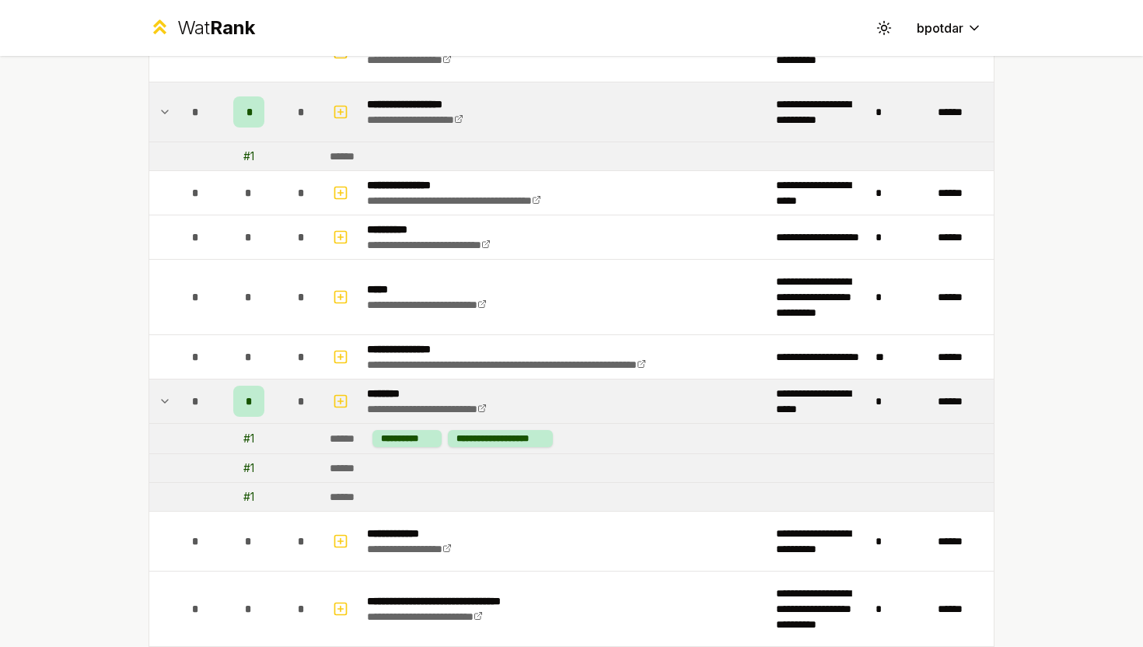
click at [222, 386] on td "*" at bounding box center [249, 402] width 62 height 44
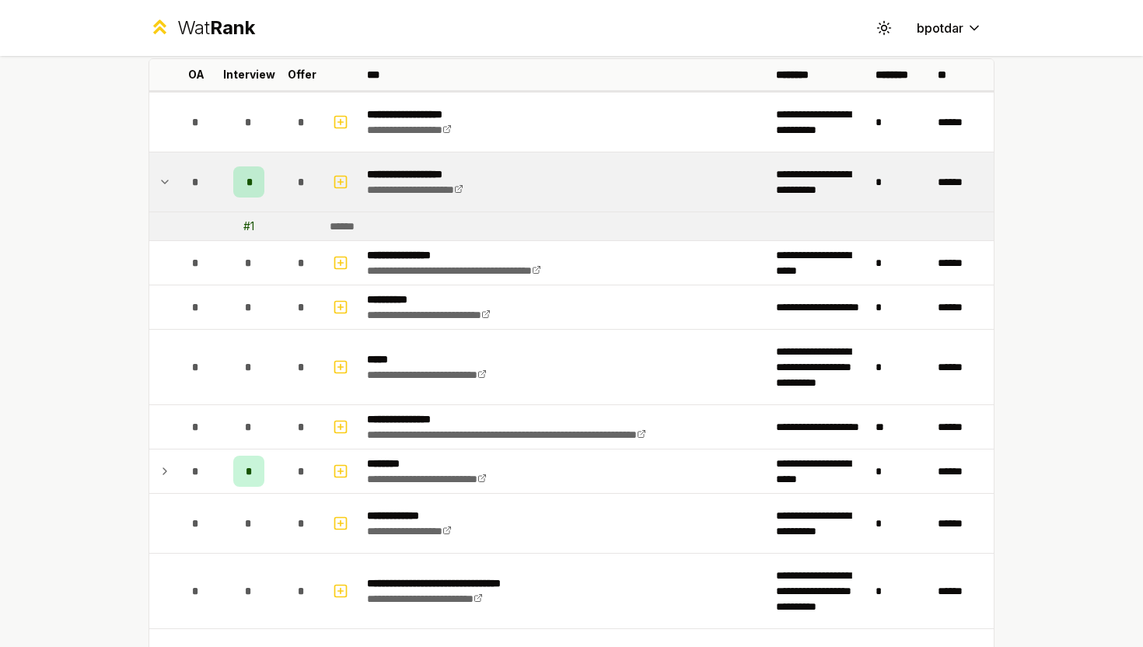
click at [298, 166] on div "*" at bounding box center [301, 181] width 31 height 31
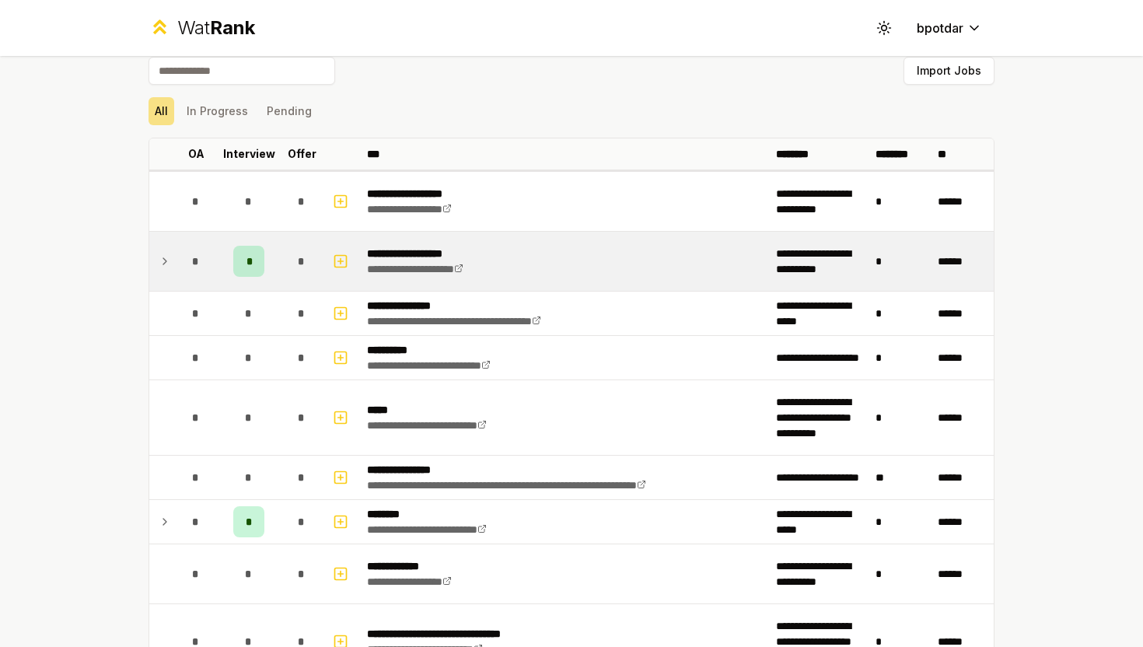
scroll to position [0, 0]
